Goal: Transaction & Acquisition: Book appointment/travel/reservation

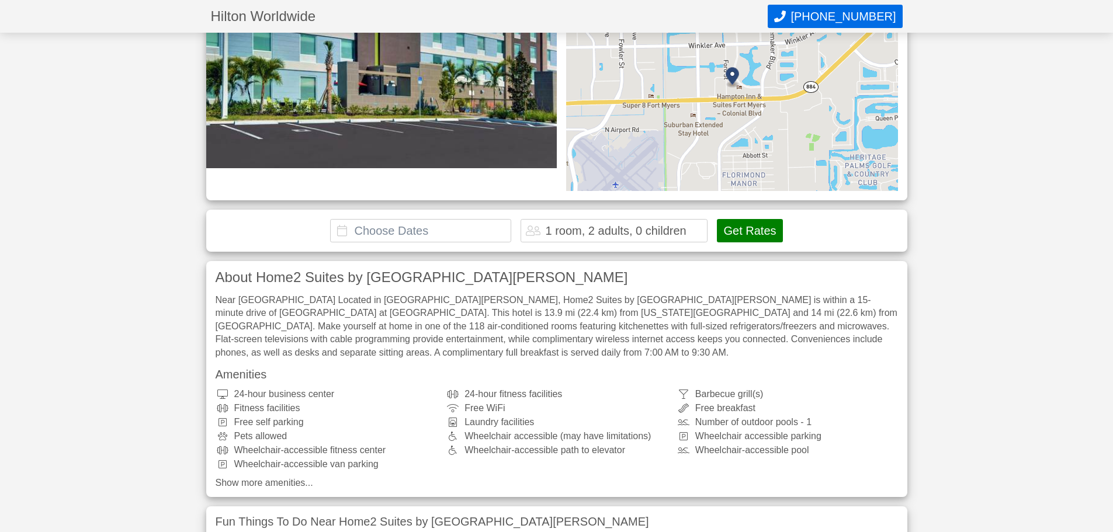
scroll to position [234, 0]
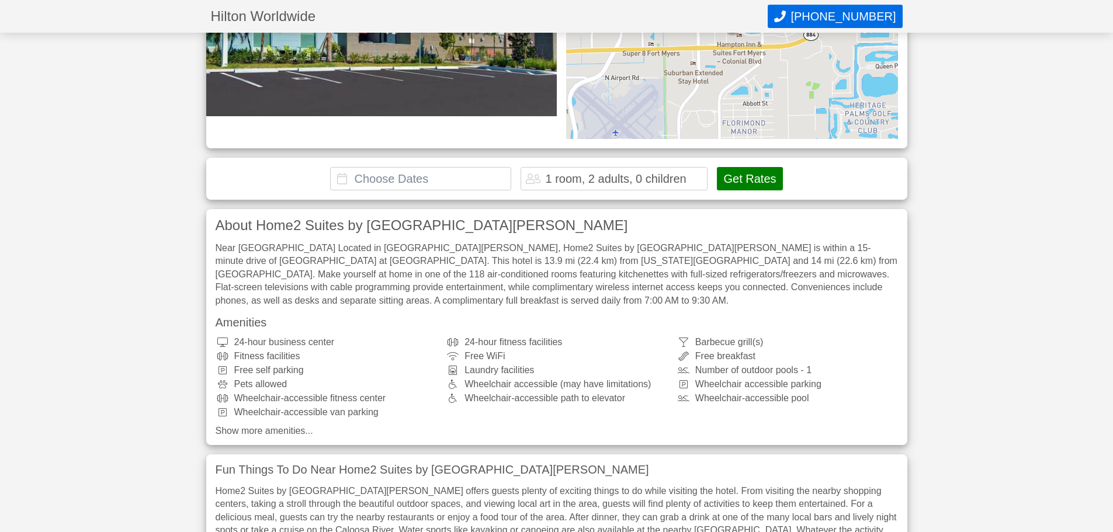
click at [415, 167] on input "text" at bounding box center [420, 178] width 181 height 23
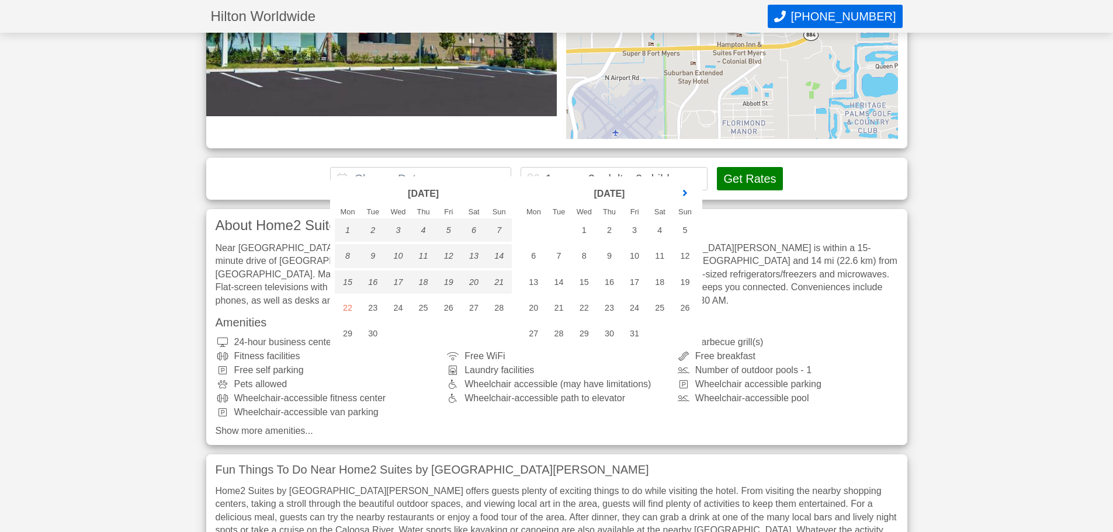
click at [686, 191] on link "next month" at bounding box center [685, 194] width 18 height 18
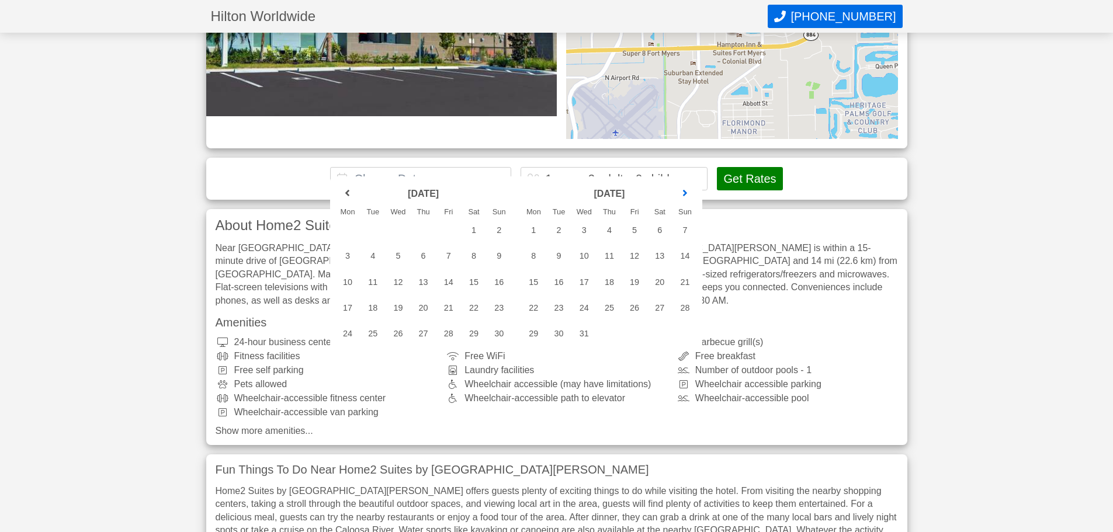
click at [686, 191] on link "next month" at bounding box center [685, 194] width 18 height 18
click at [686, 189] on link "next month" at bounding box center [685, 194] width 18 height 18
click at [683, 228] on div "1" at bounding box center [685, 230] width 25 height 23
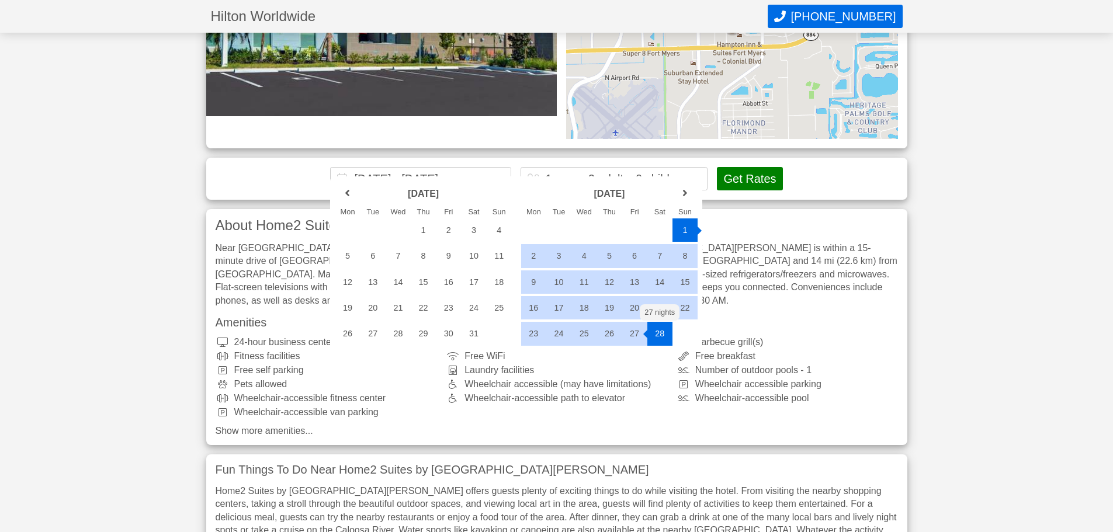
click at [665, 333] on div "28" at bounding box center [660, 333] width 25 height 23
type input "[DATE] - [DATE]"
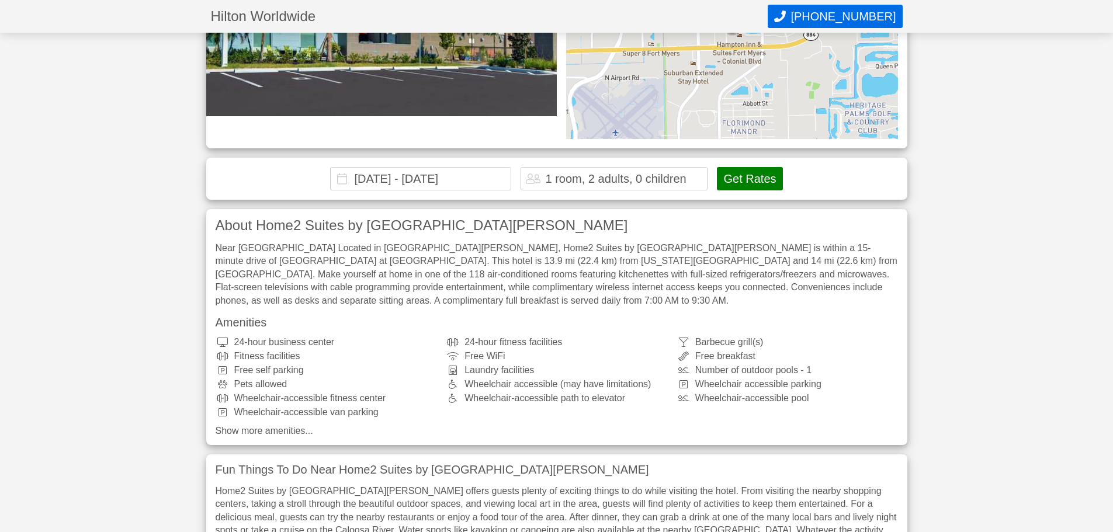
click at [597, 173] on div "1 room, 2 adults, 0 children" at bounding box center [615, 179] width 141 height 12
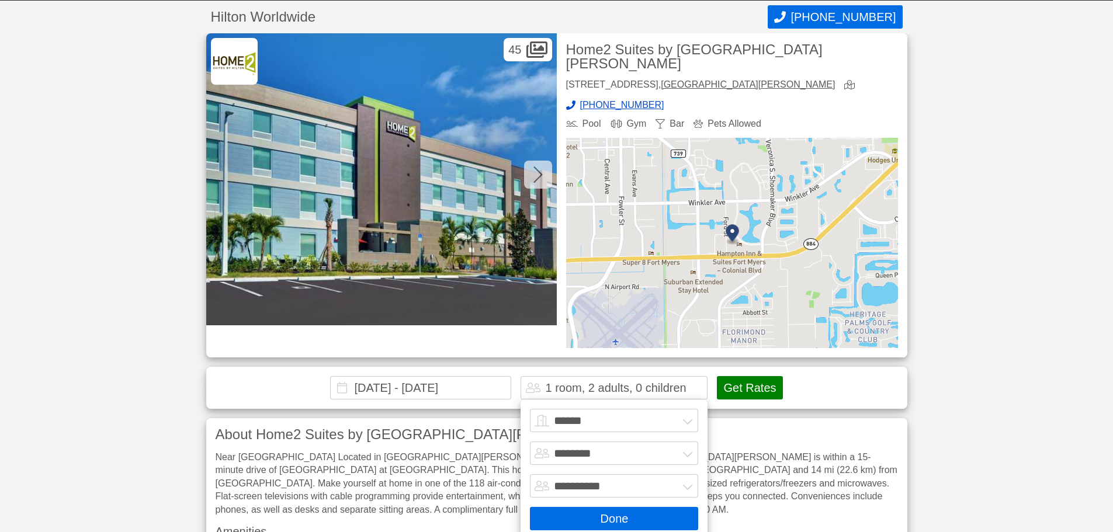
scroll to position [18, 0]
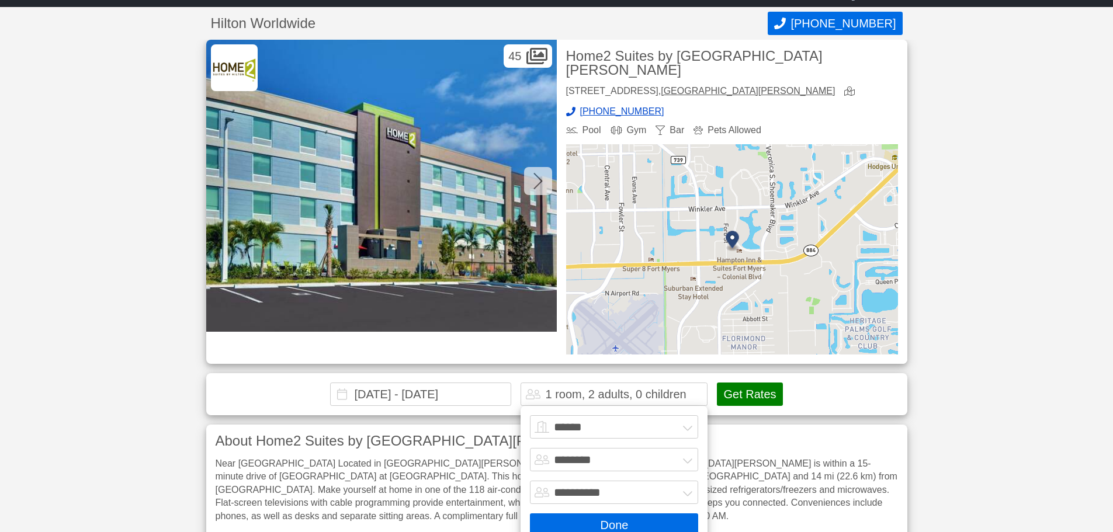
click at [686, 448] on select "******* ******** ******** ********" at bounding box center [614, 459] width 168 height 23
select select "*"
click at [530, 448] on select "******* ******** ******** ********" at bounding box center [614, 459] width 168 height 23
click at [749, 383] on button "Get Rates" at bounding box center [749, 394] width 65 height 23
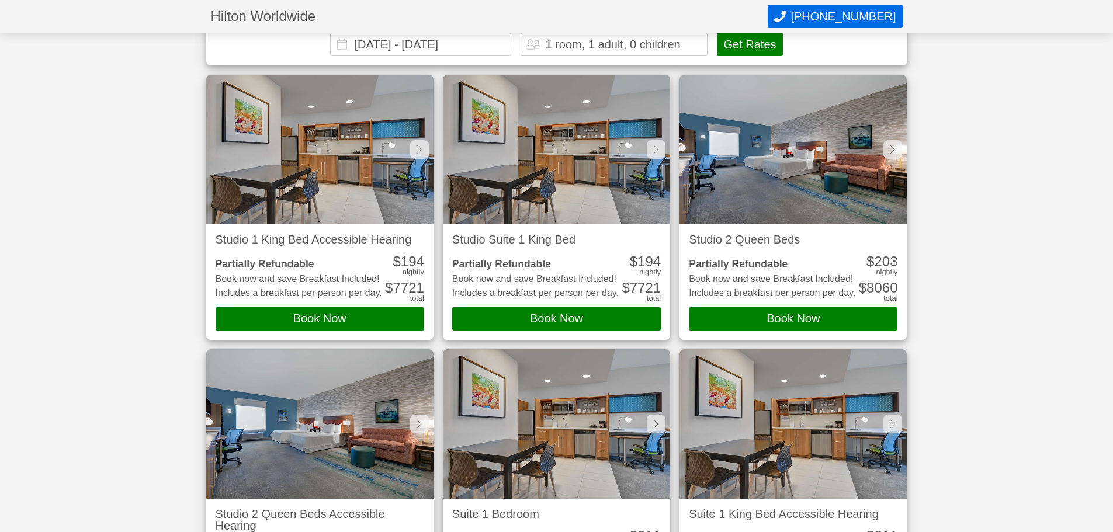
scroll to position [371, 0]
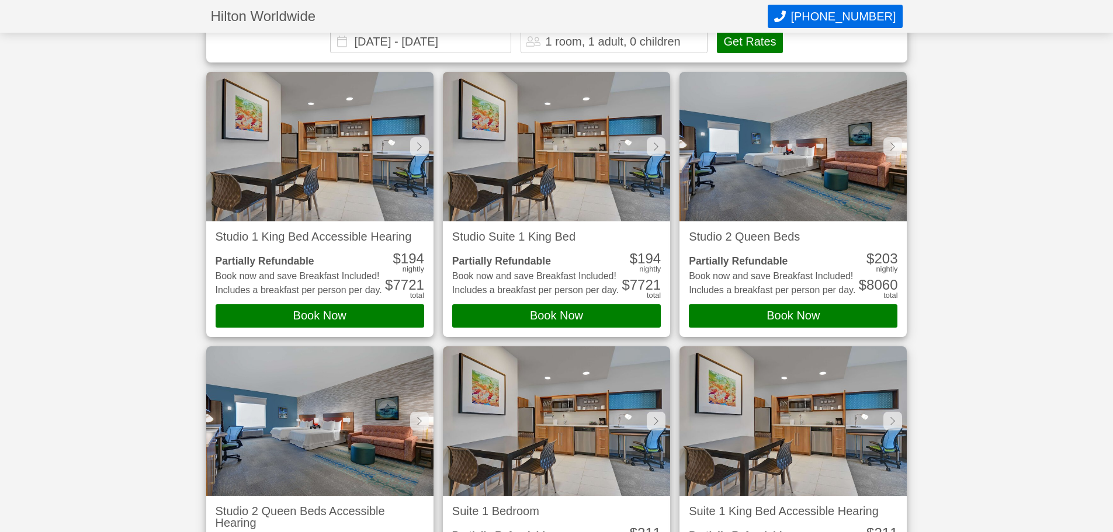
drag, startPoint x: 122, startPoint y: 248, endPoint x: 147, endPoint y: 227, distance: 33.2
